Goal: Check status: Check status

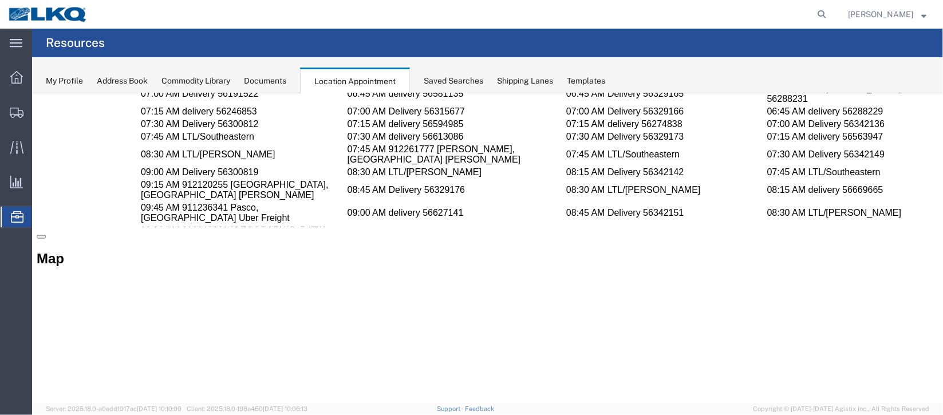
scroll to position [515, 0]
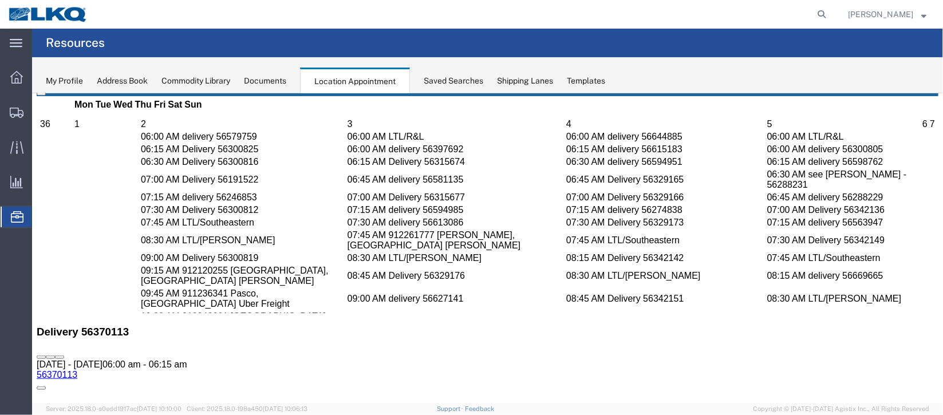
click at [77, 369] on link "56370113" at bounding box center [56, 374] width 41 height 10
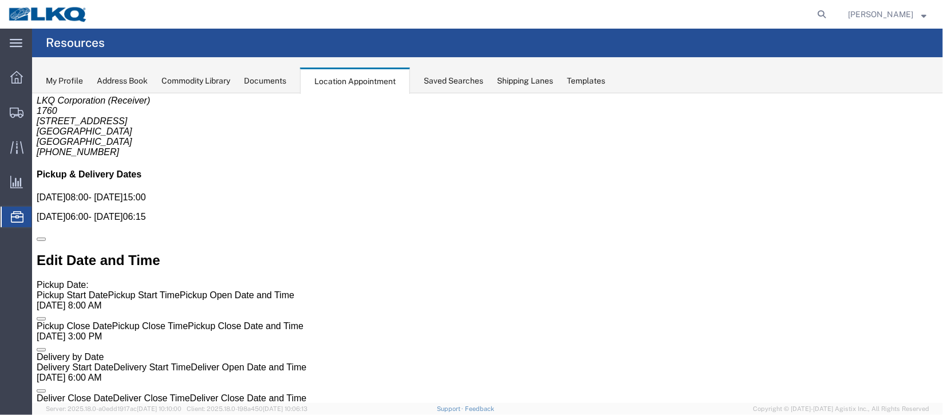
scroll to position [0, 0]
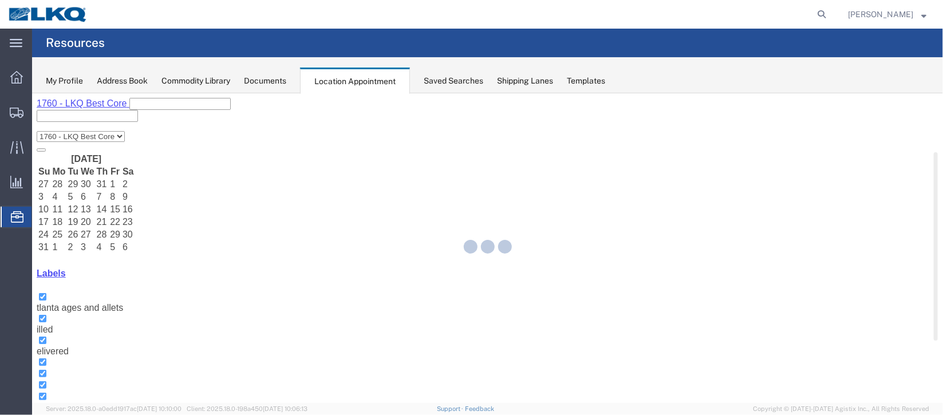
select select "27634"
